Goal: Transaction & Acquisition: Download file/media

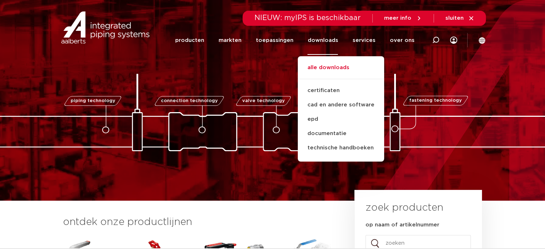
click at [333, 70] on link "alle downloads" at bounding box center [341, 71] width 86 height 16
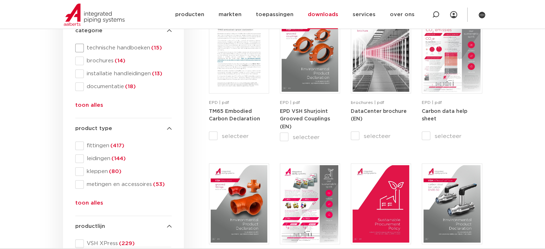
click at [134, 50] on span "technische handboeken (15)" at bounding box center [128, 47] width 88 height 7
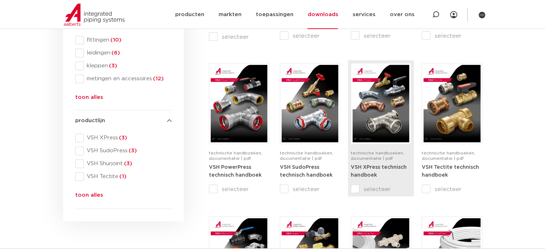
scroll to position [272, 0]
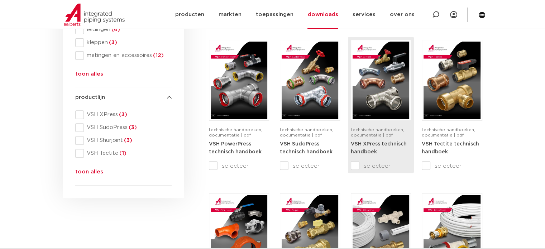
click at [353, 168] on input "selecteer" at bounding box center [366, 165] width 30 height 9
checkbox input "true"
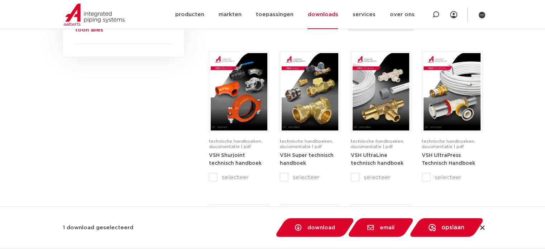
scroll to position [415, 0]
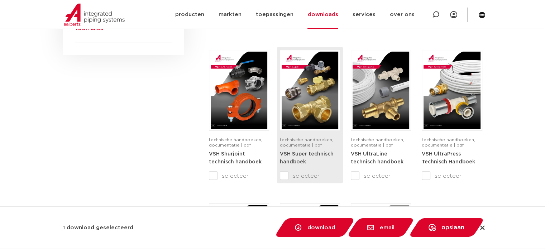
click at [282, 176] on input "selecteer" at bounding box center [295, 176] width 30 height 9
checkbox input "true"
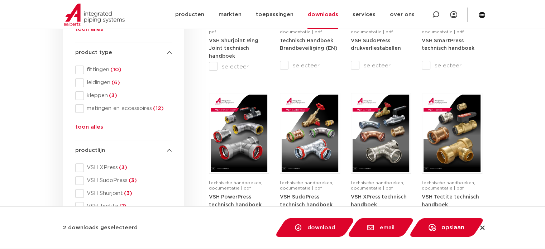
scroll to position [229, 0]
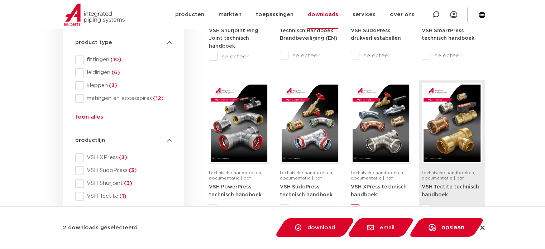
click at [426, 204] on input "selecteer" at bounding box center [436, 208] width 30 height 9
checkbox input "true"
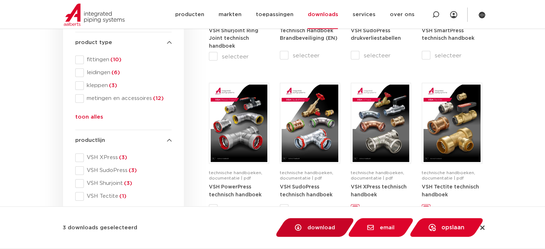
click at [328, 225] on span "download" at bounding box center [321, 227] width 28 height 5
checkbox input "false"
